Goal: Communication & Community: Answer question/provide support

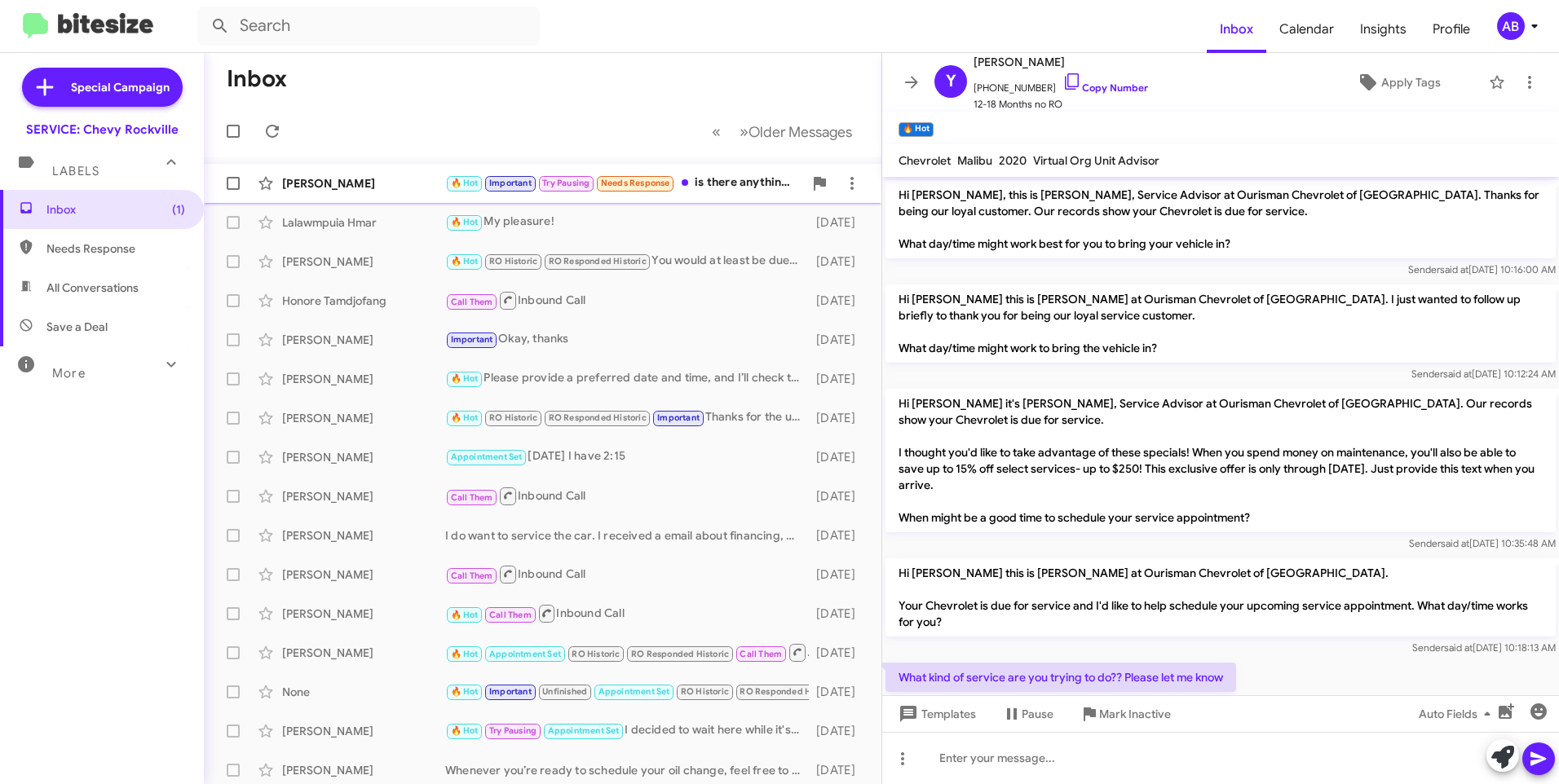
scroll to position [327, 0]
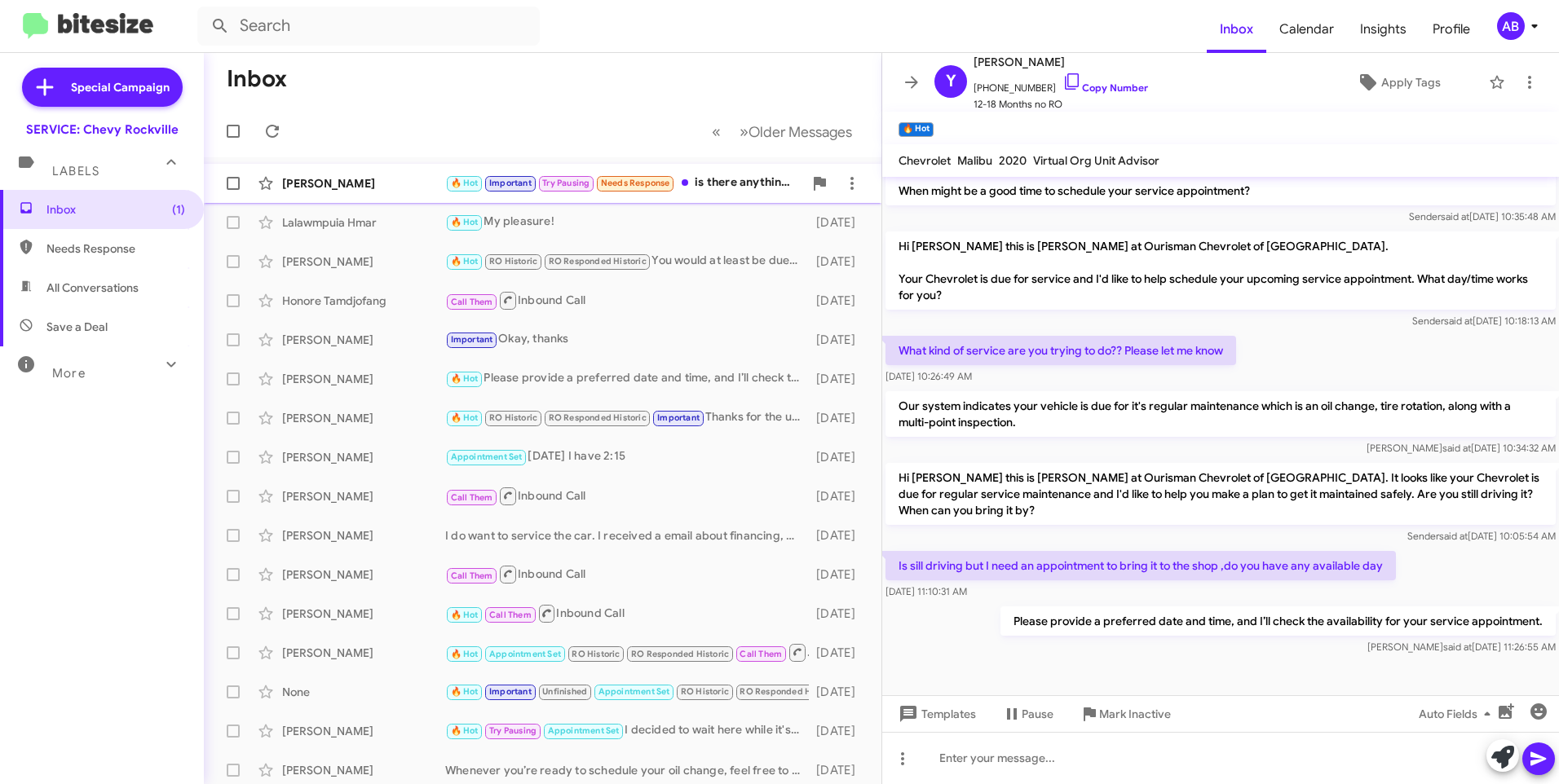
click at [351, 195] on div "[PERSON_NAME] 🔥 Hot Important Try Pausing Needs Response is there anything earl…" at bounding box center [542, 184] width 652 height 32
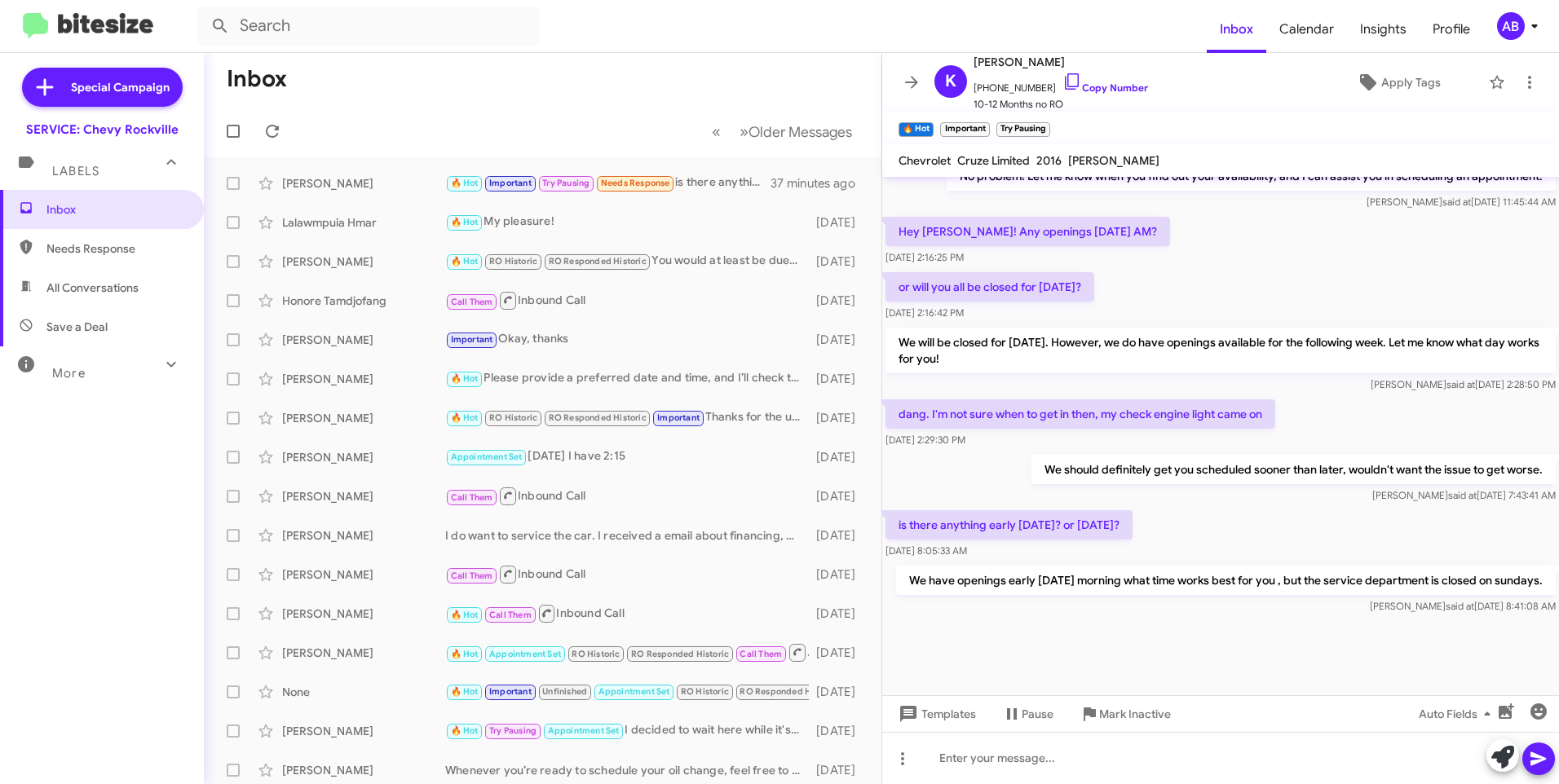
scroll to position [939, 0]
click at [1017, 758] on div at bounding box center [1221, 758] width 677 height 52
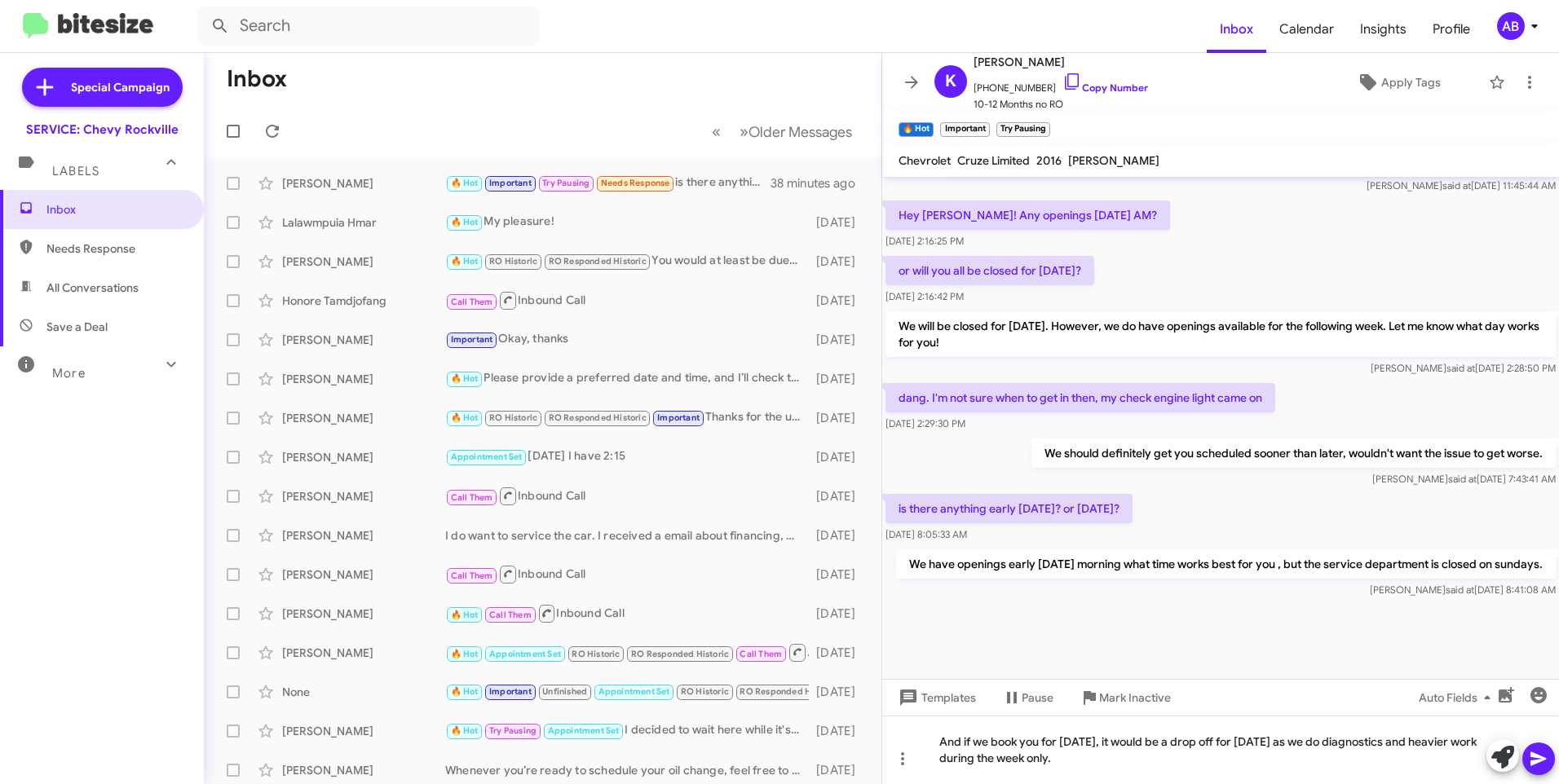
click at [1541, 762] on icon at bounding box center [1538, 758] width 20 height 20
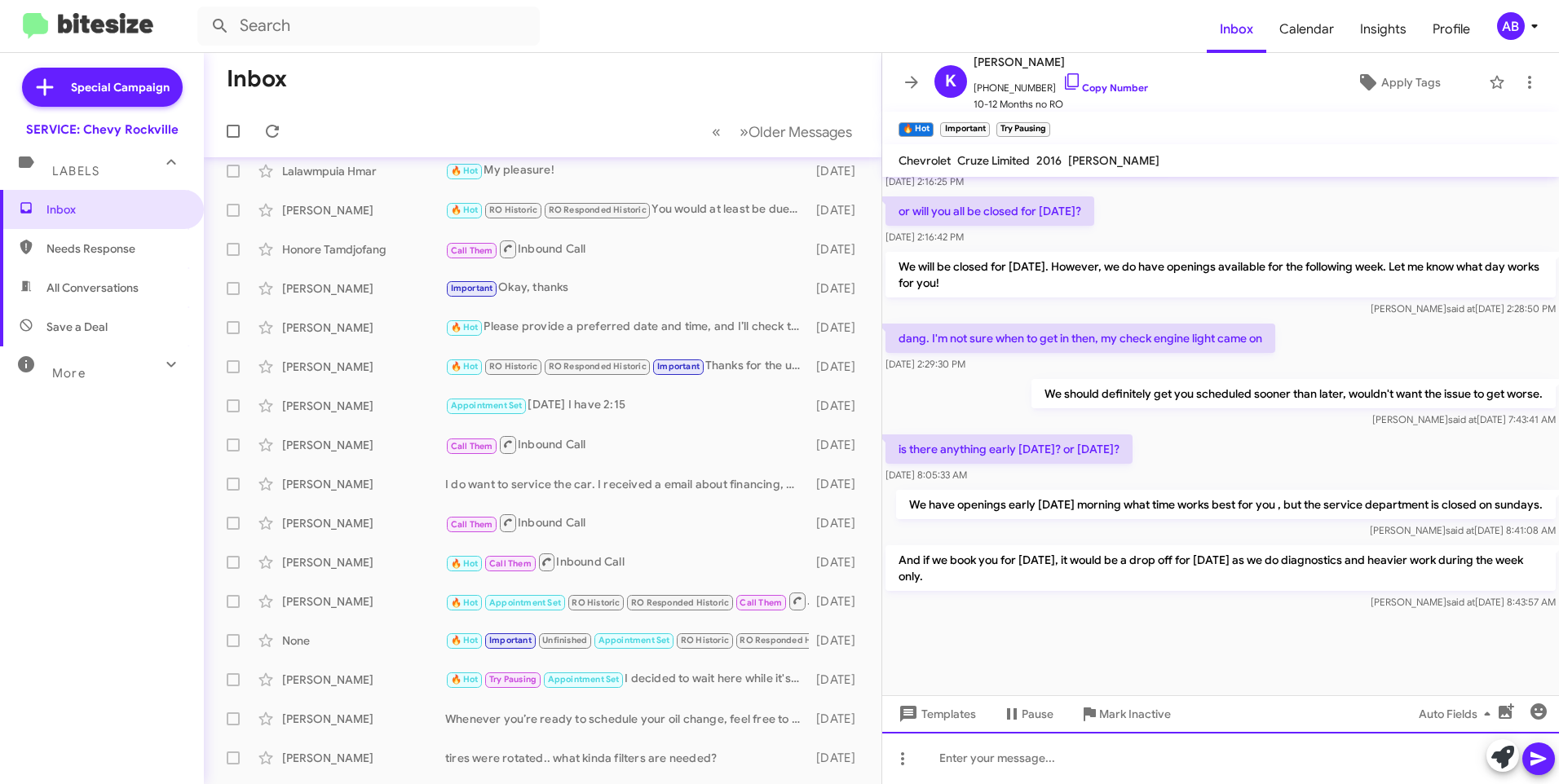
scroll to position [0, 0]
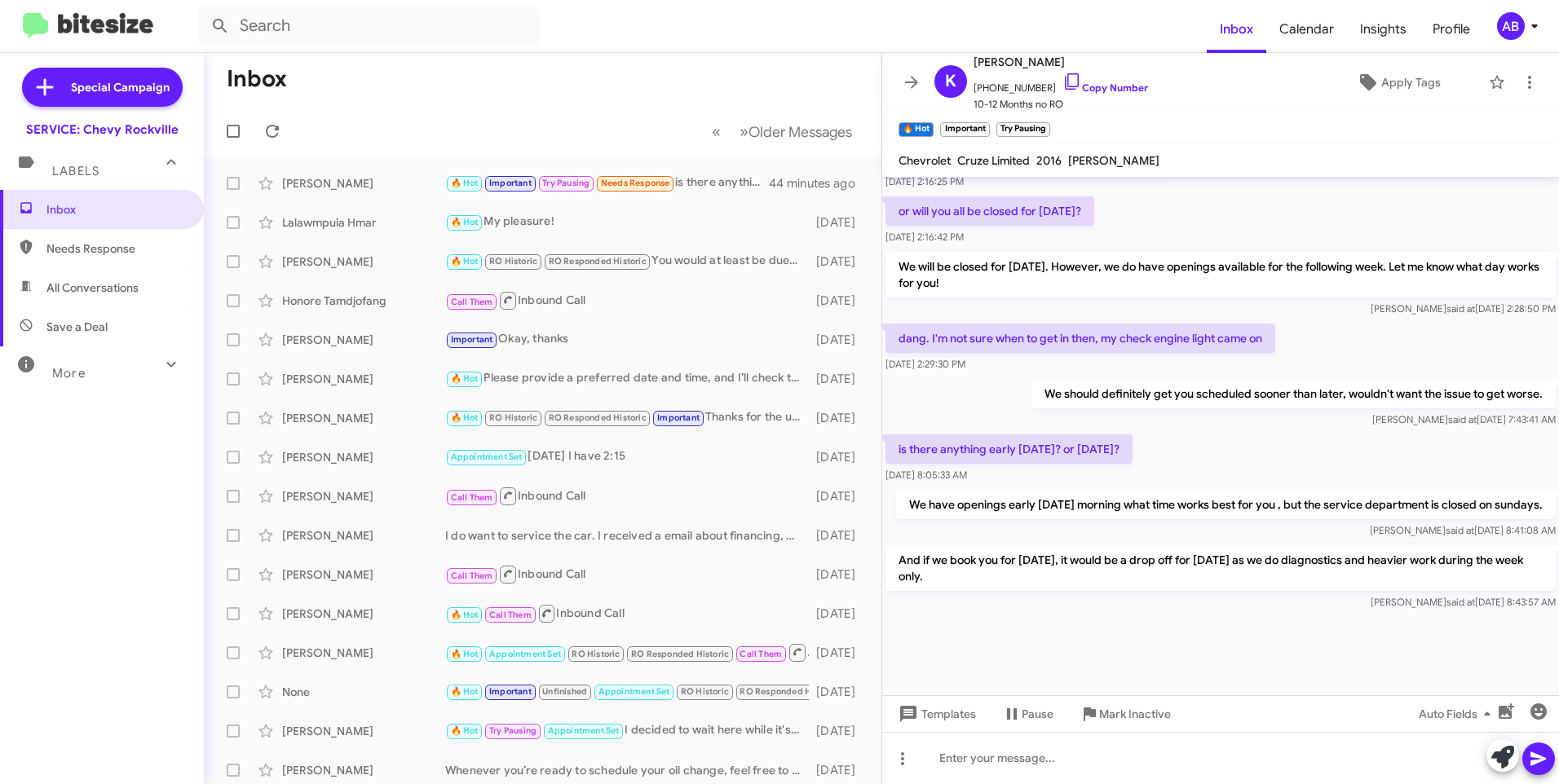
click at [879, 29] on form at bounding box center [702, 26] width 1010 height 39
click at [570, 58] on mat-toolbar-row "Inbox" at bounding box center [542, 79] width 677 height 52
